Goal: Information Seeking & Learning: Learn about a topic

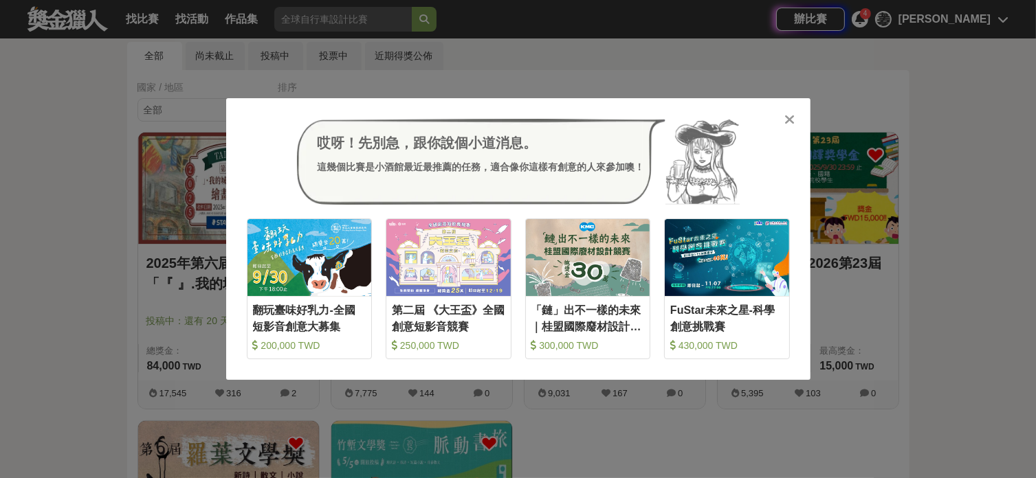
click at [784, 115] on icon at bounding box center [789, 120] width 10 height 14
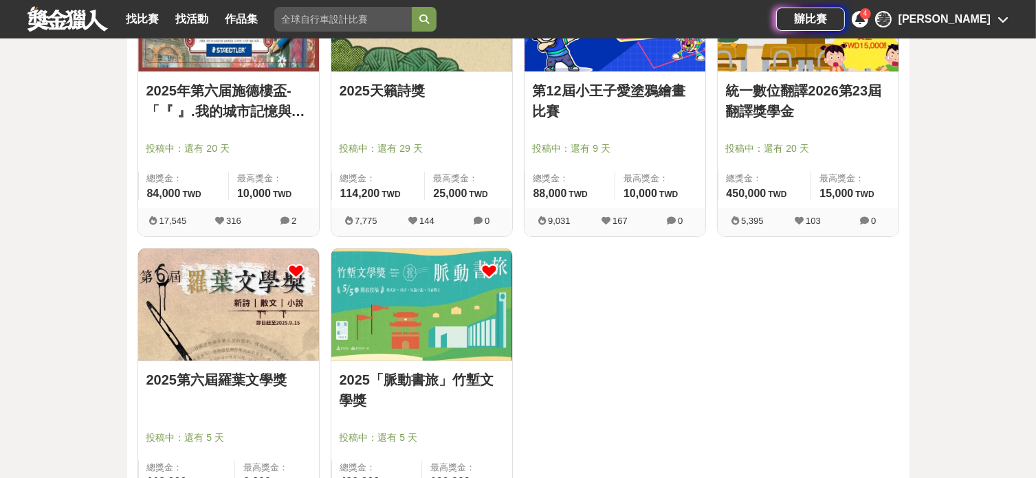
scroll to position [366, 0]
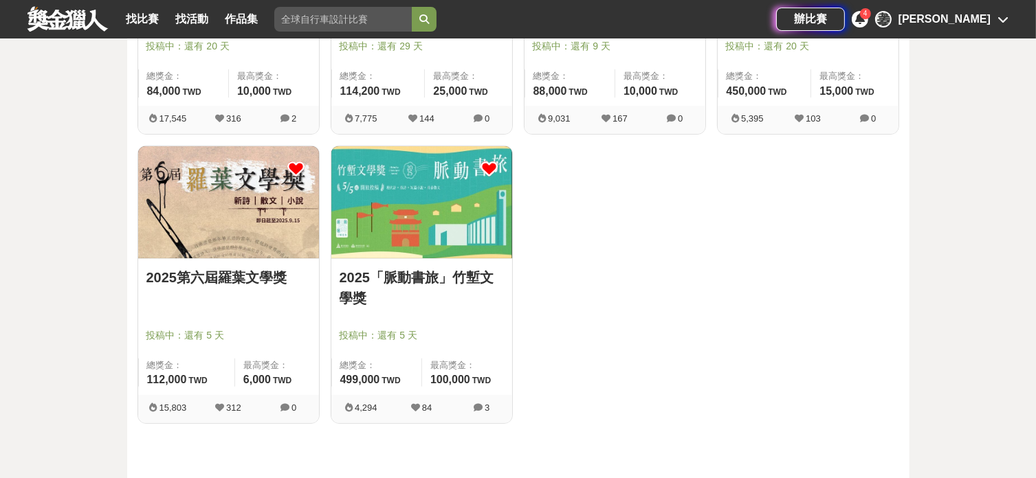
click at [443, 221] on img at bounding box center [421, 201] width 181 height 111
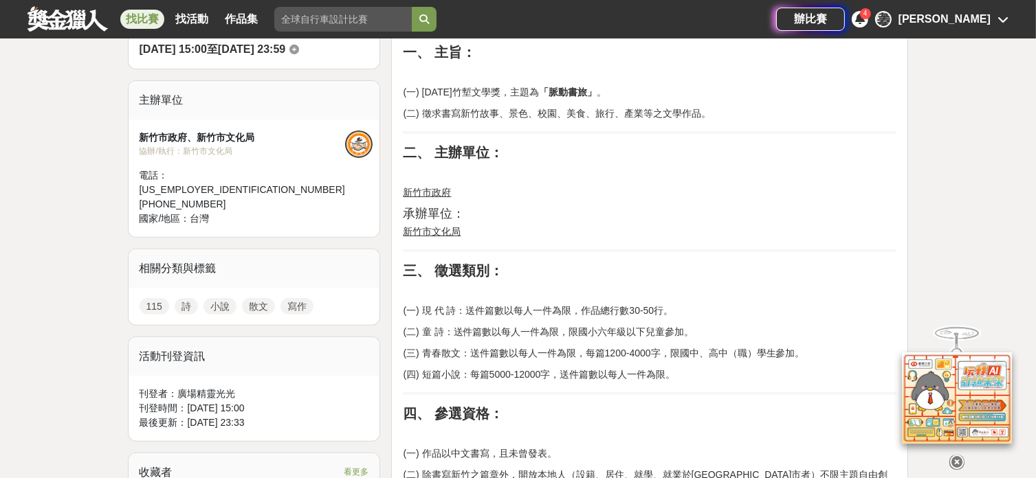
scroll to position [550, 0]
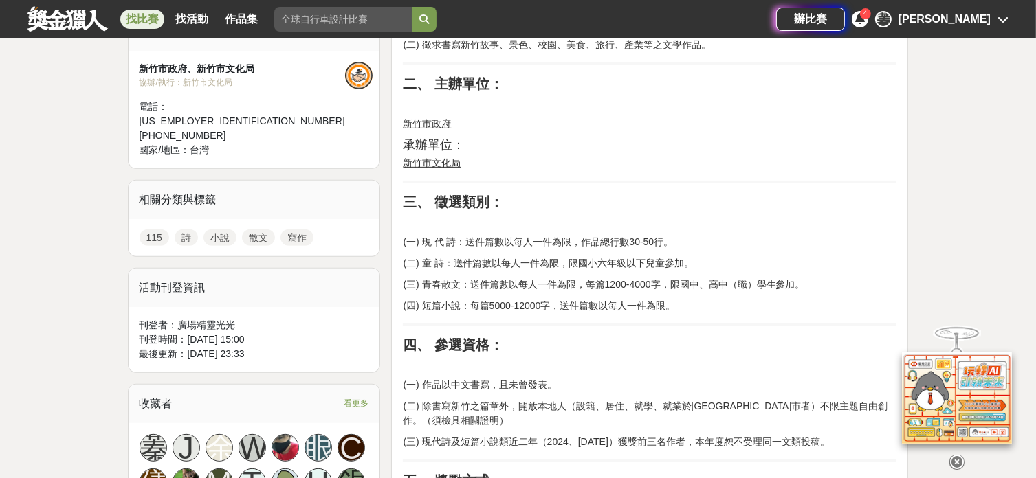
click at [987, 16] on div "[PERSON_NAME]" at bounding box center [944, 19] width 92 height 16
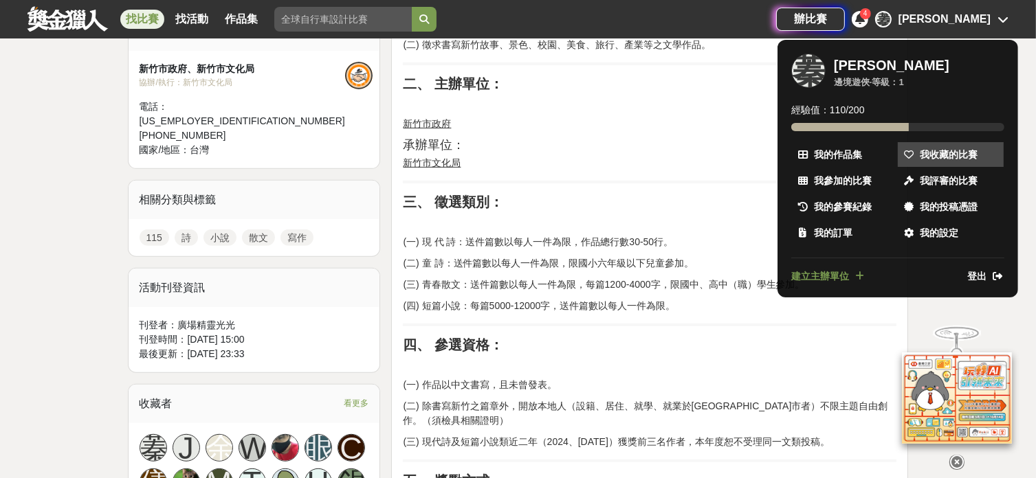
click at [957, 148] on span "我收藏的比賽" at bounding box center [948, 155] width 58 height 14
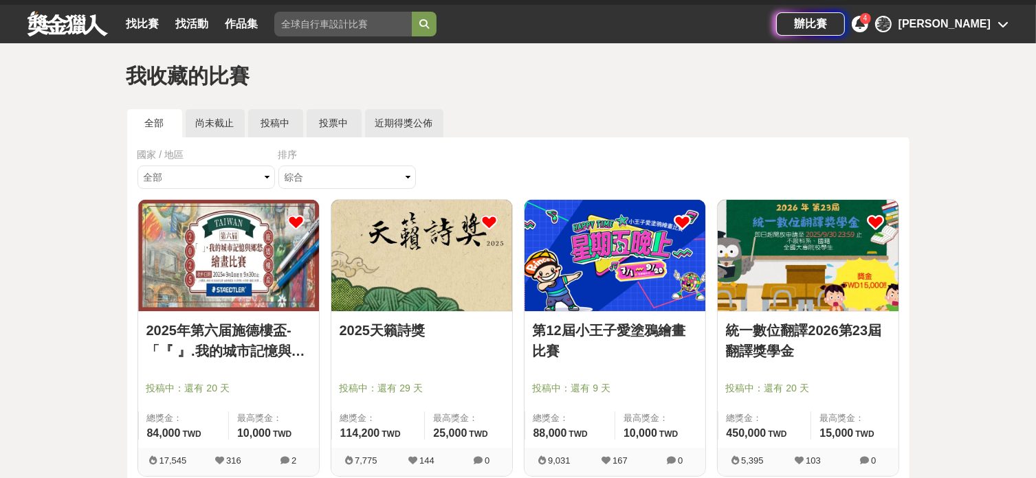
scroll to position [114, 0]
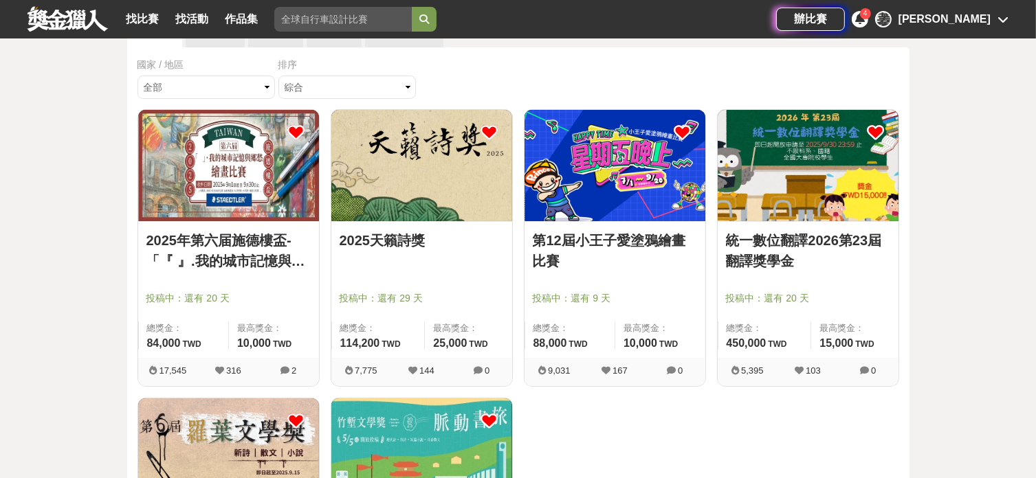
click at [490, 417] on icon at bounding box center [489, 420] width 17 height 17
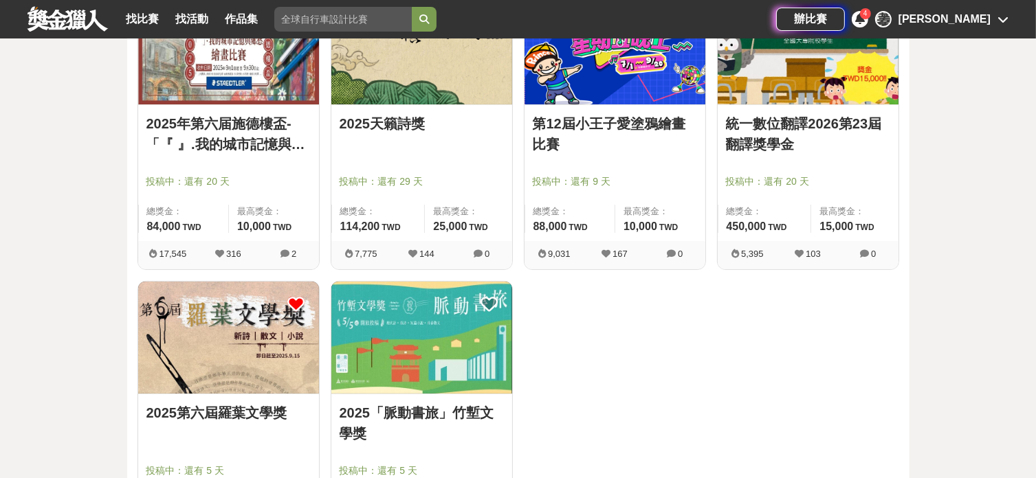
scroll to position [389, 0]
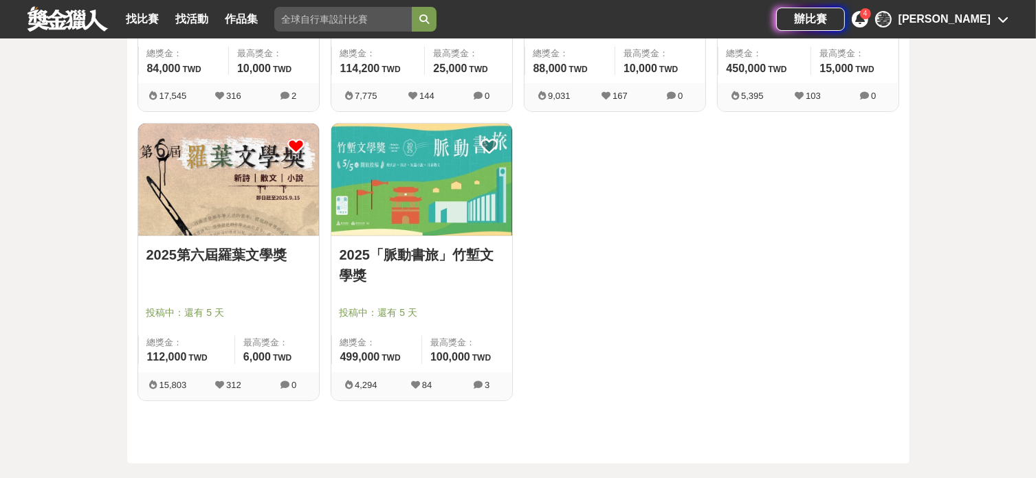
click at [772, 227] on div "[DATE]第六届施德樓盃-「『 』.我的城市記憶與鄉愁」繪畫比賽 投稿中：還有 20 天 總獎金： 84,000 84,000 TWD 最高獎金： 10,0…" at bounding box center [518, 123] width 772 height 578
click at [280, 238] on div "2025第六屆羅葉文學獎 投稿中：還有 5 天 總獎金： 112,000 112,000 TWD 最高獎金： 6,000 TWD" at bounding box center [228, 304] width 181 height 136
click at [274, 252] on link "2025第六屆羅葉文學獎" at bounding box center [228, 255] width 164 height 21
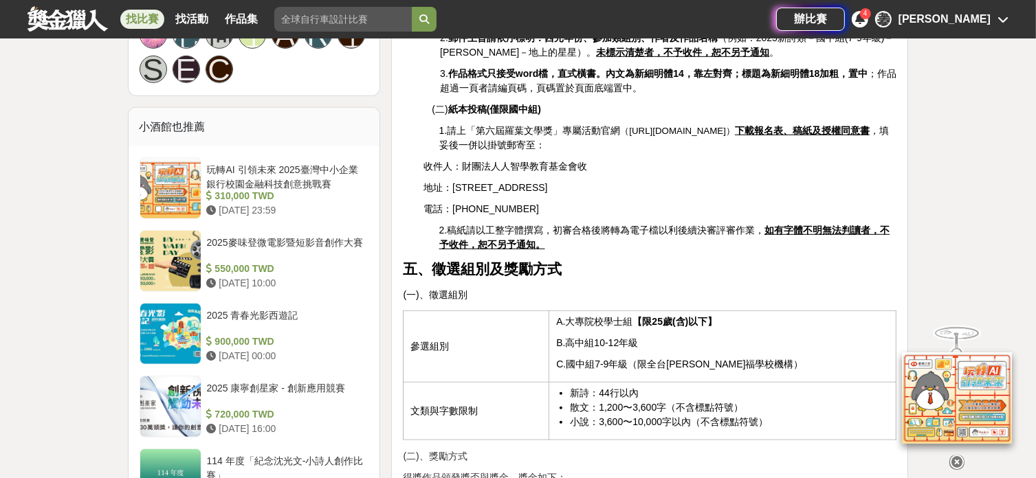
scroll to position [1007, 0]
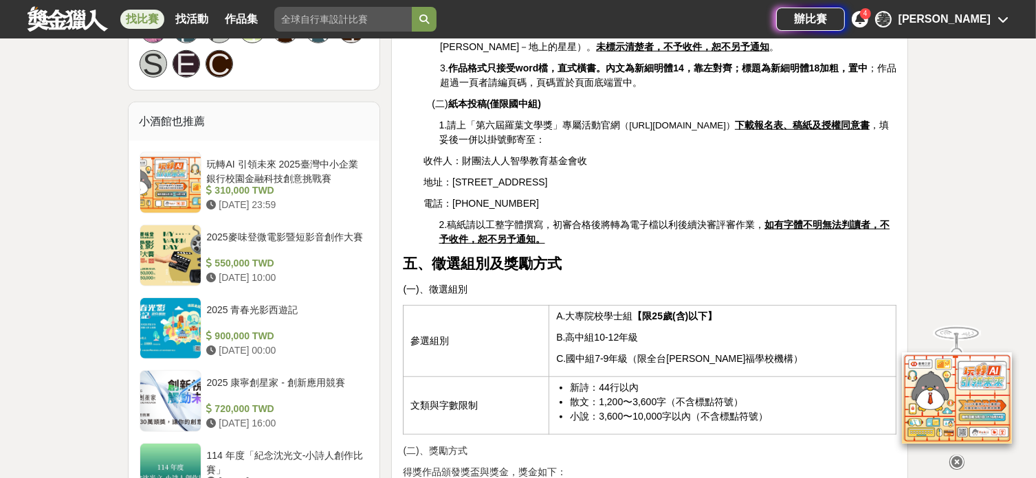
drag, startPoint x: 631, startPoint y: 98, endPoint x: 786, endPoint y: 104, distance: 155.5
click at [735, 120] on span "（[URL][DOMAIN_NAME]）" at bounding box center [677, 125] width 115 height 10
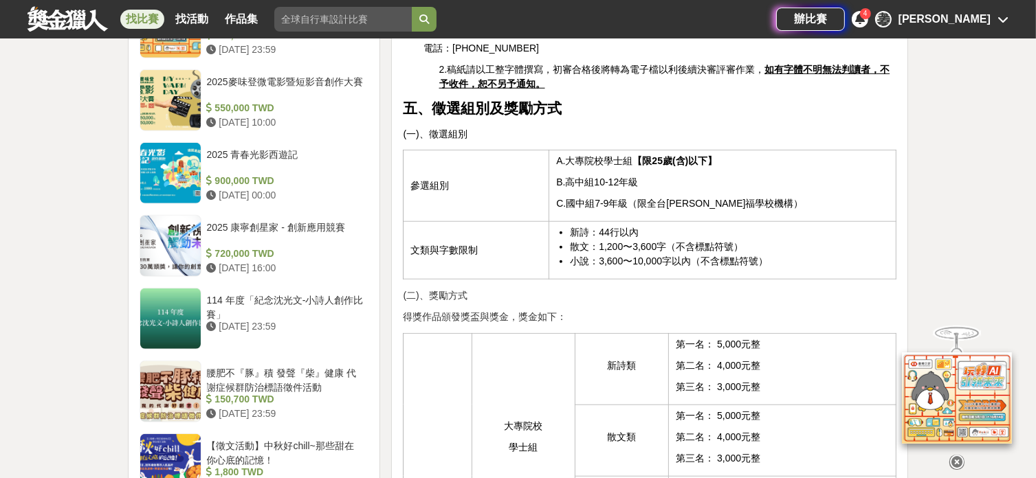
scroll to position [1466, 0]
